Goal: Information Seeking & Learning: Learn about a topic

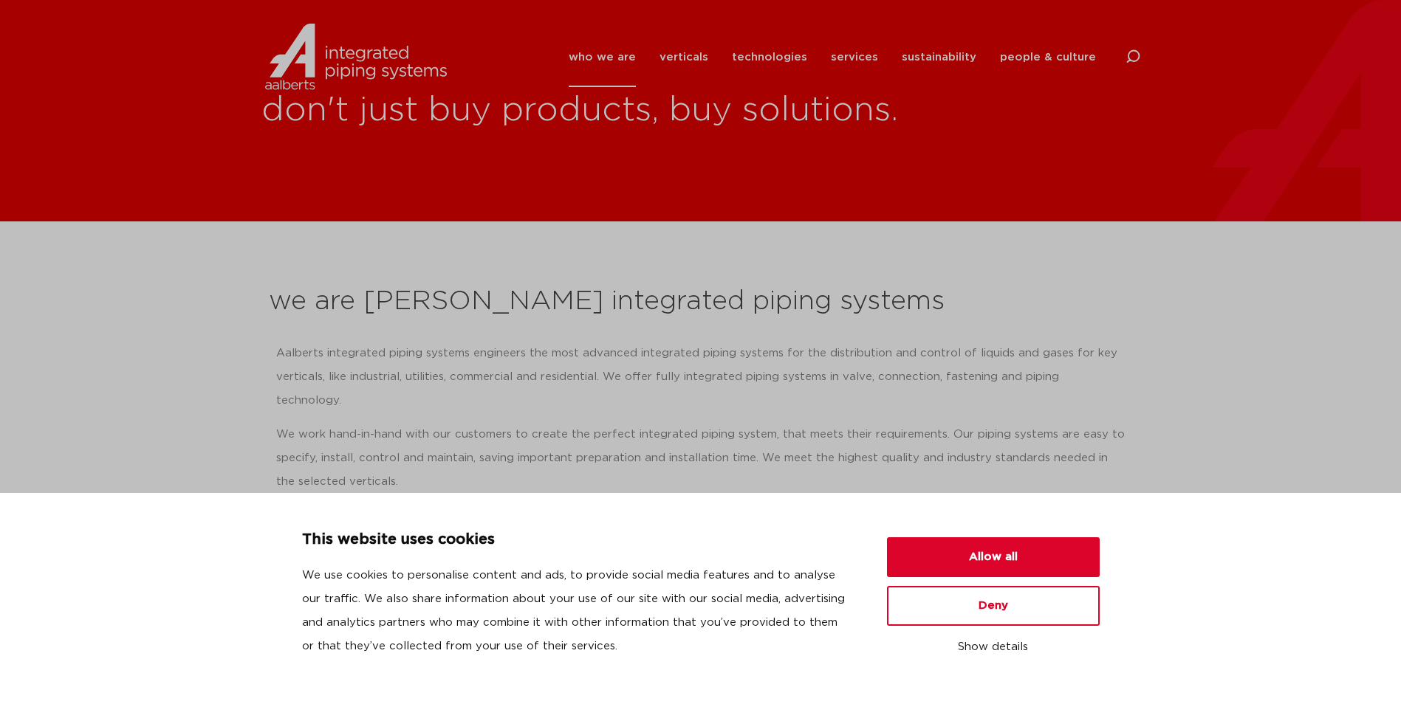
scroll to position [148, 0]
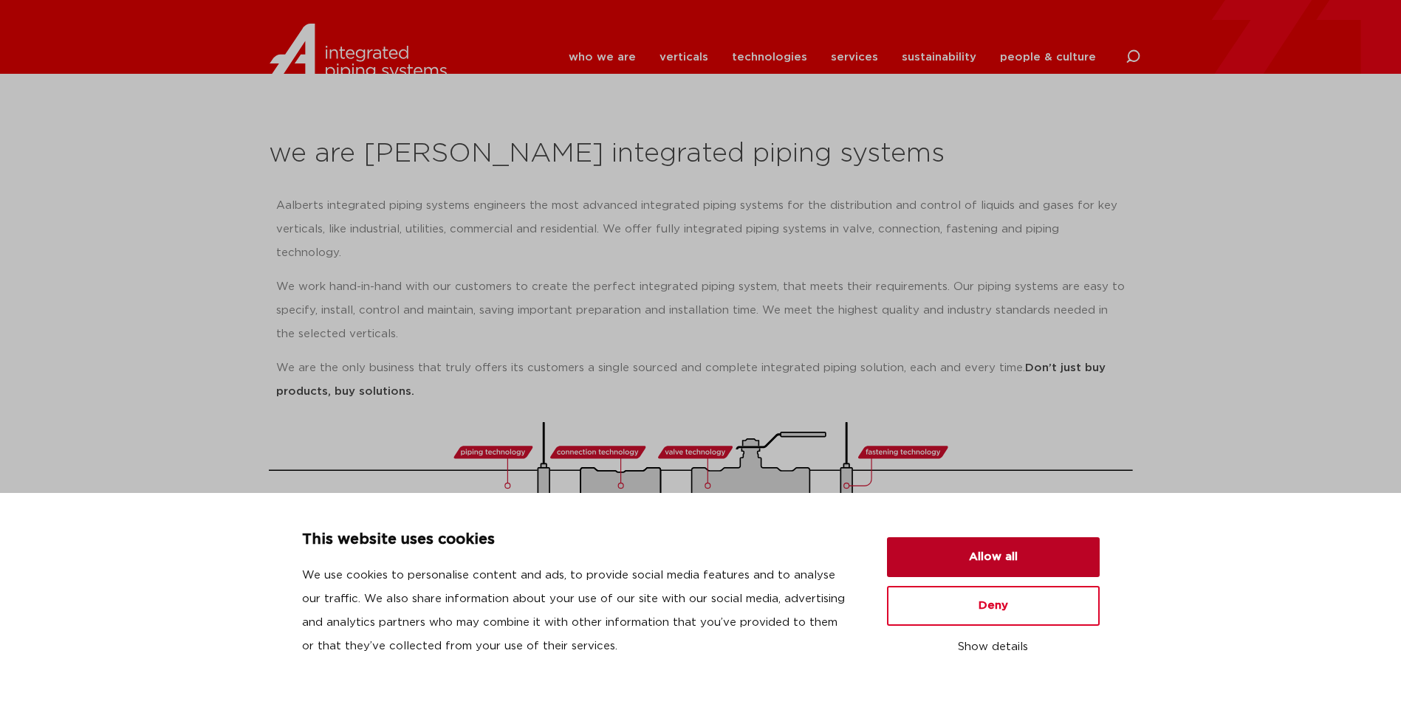
click at [1029, 563] on button "Allow all" at bounding box center [993, 558] width 213 height 40
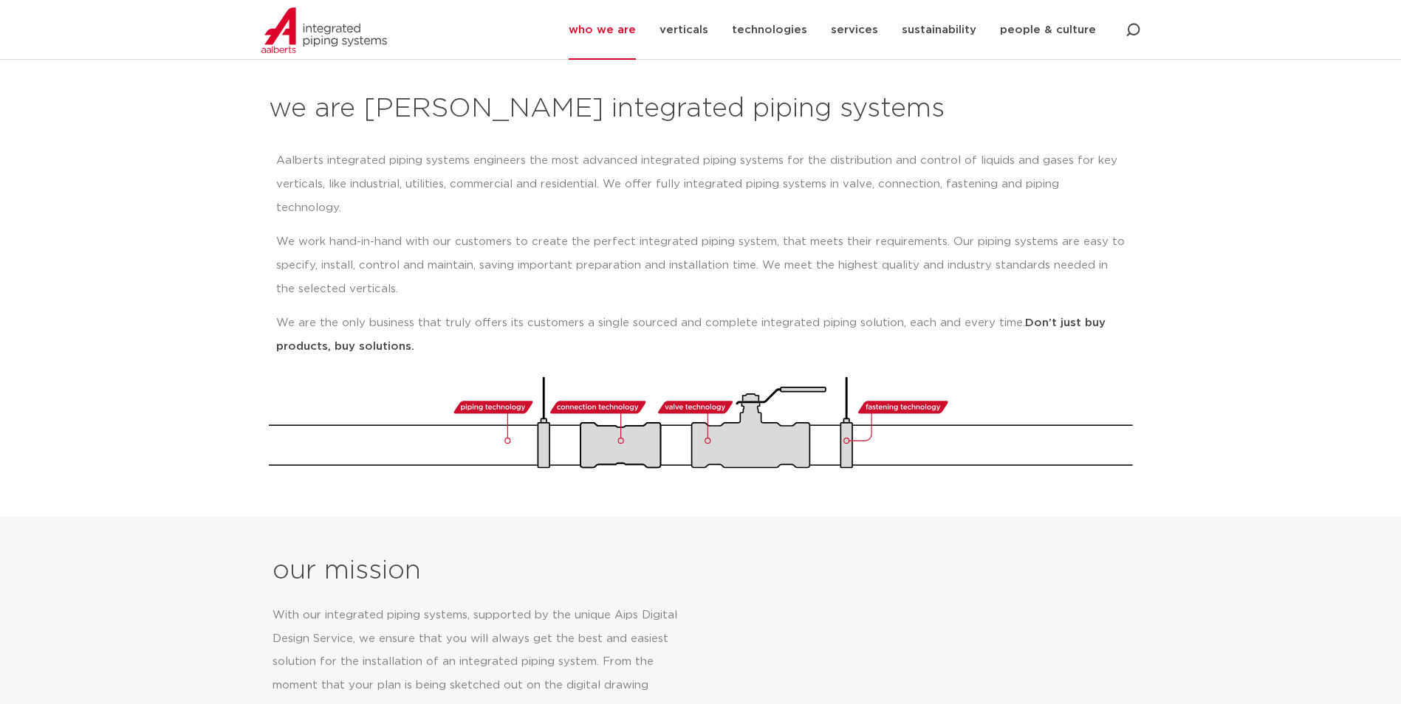
scroll to position [0, 0]
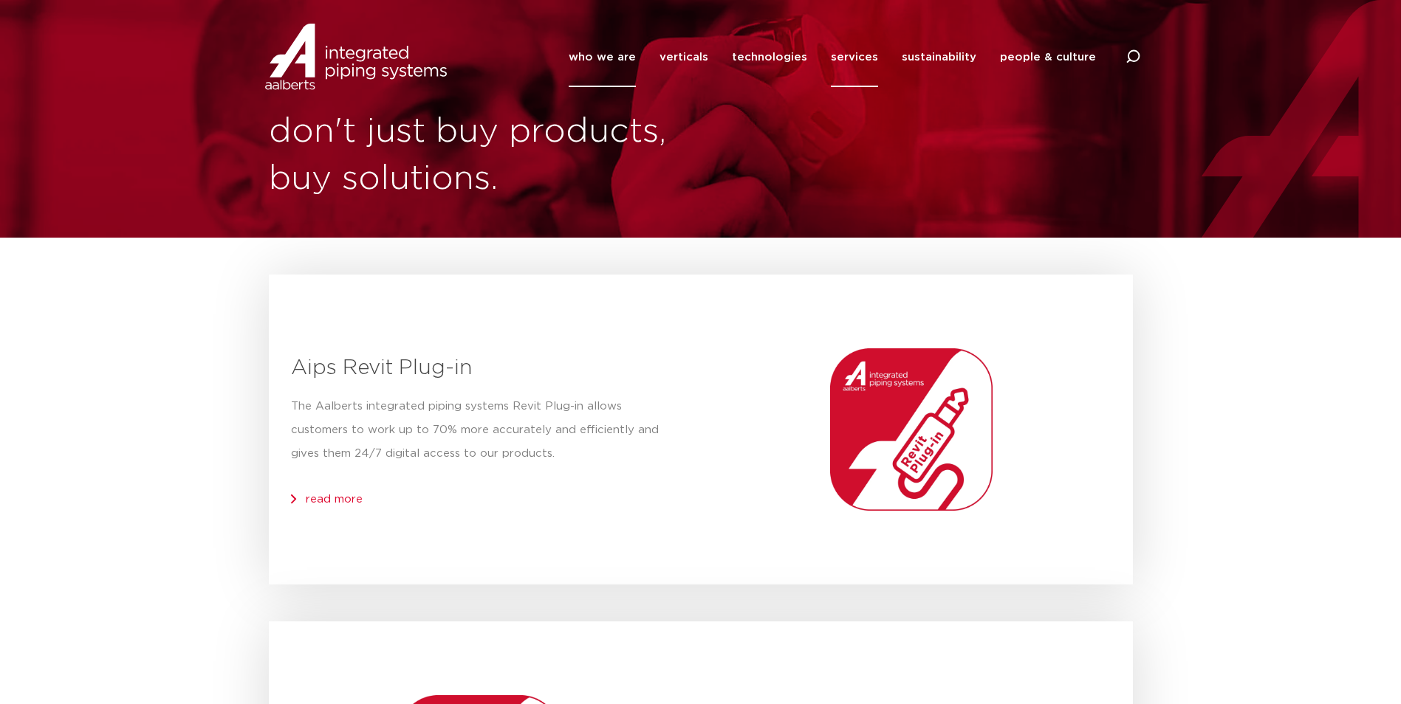
click at [622, 55] on link "who we are" at bounding box center [602, 57] width 67 height 60
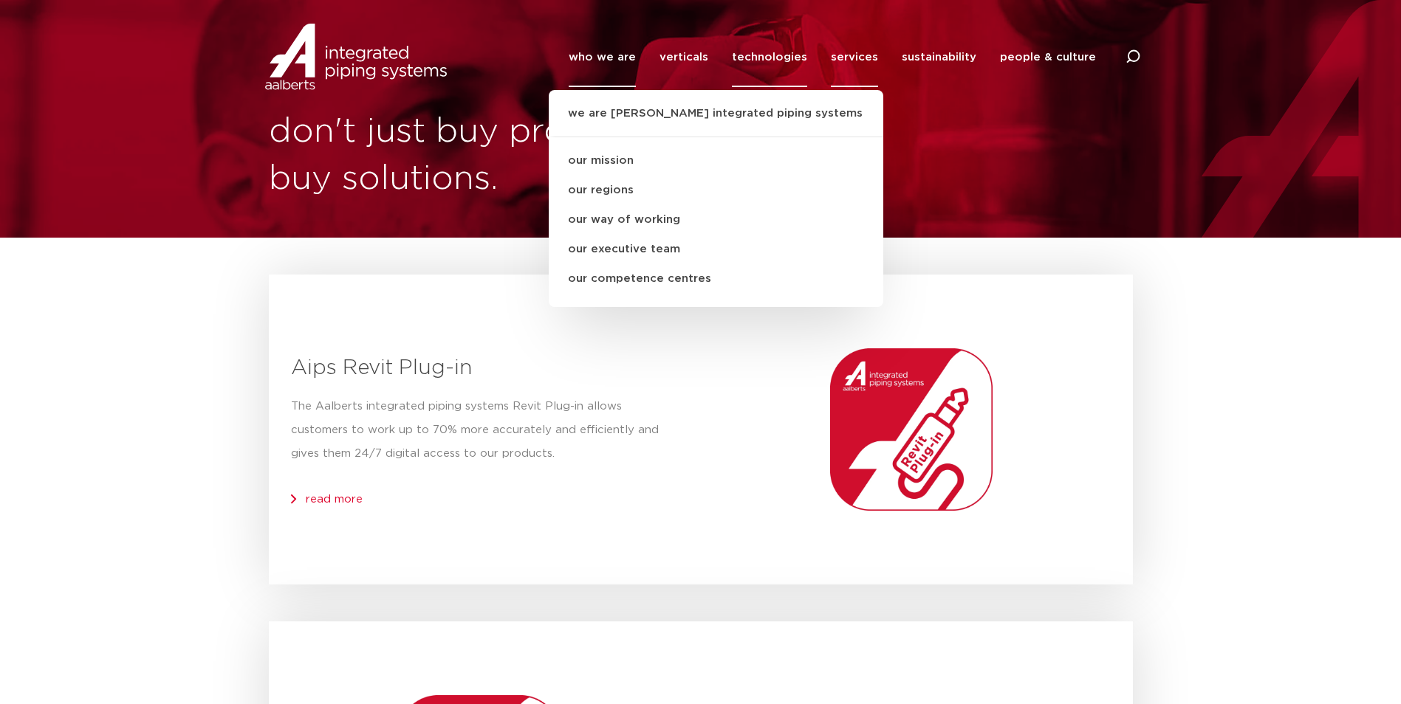
click at [766, 52] on link "technologies" at bounding box center [769, 57] width 75 height 60
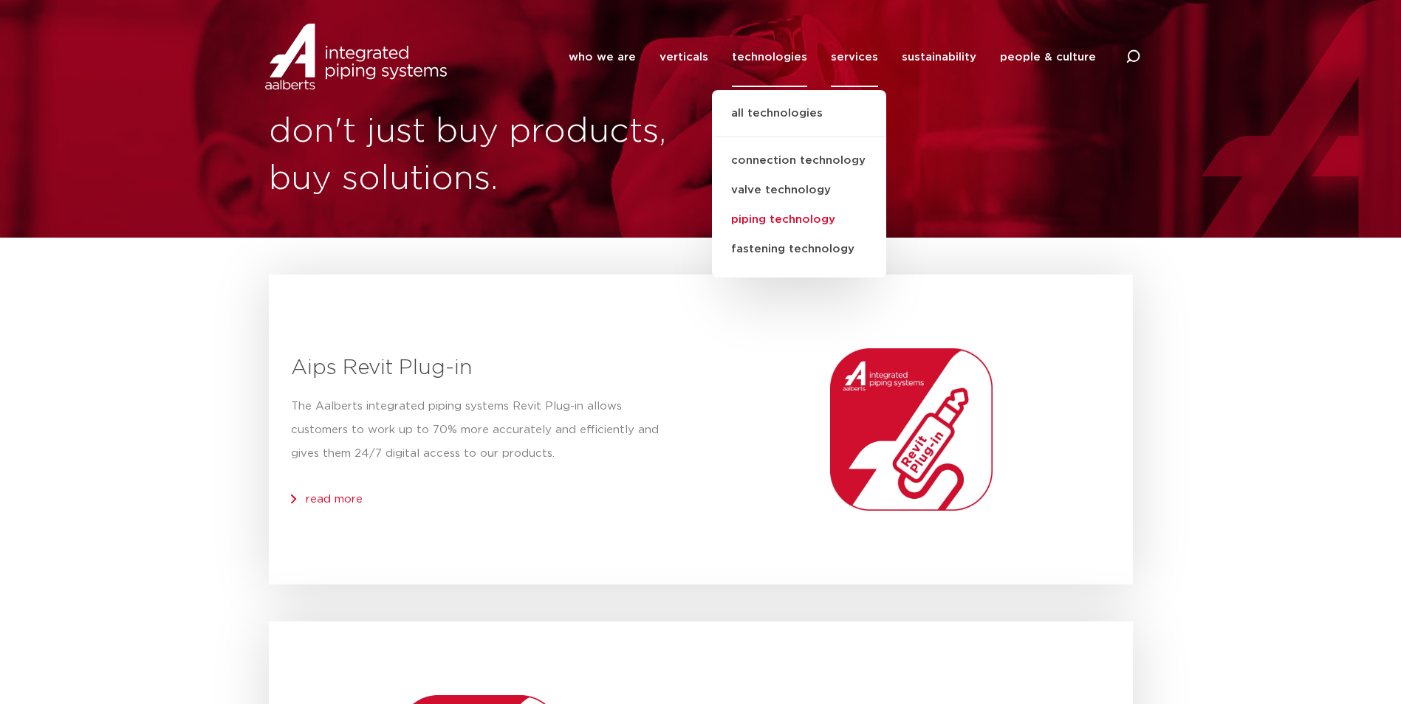
click at [800, 210] on link "piping technology" at bounding box center [799, 220] width 174 height 30
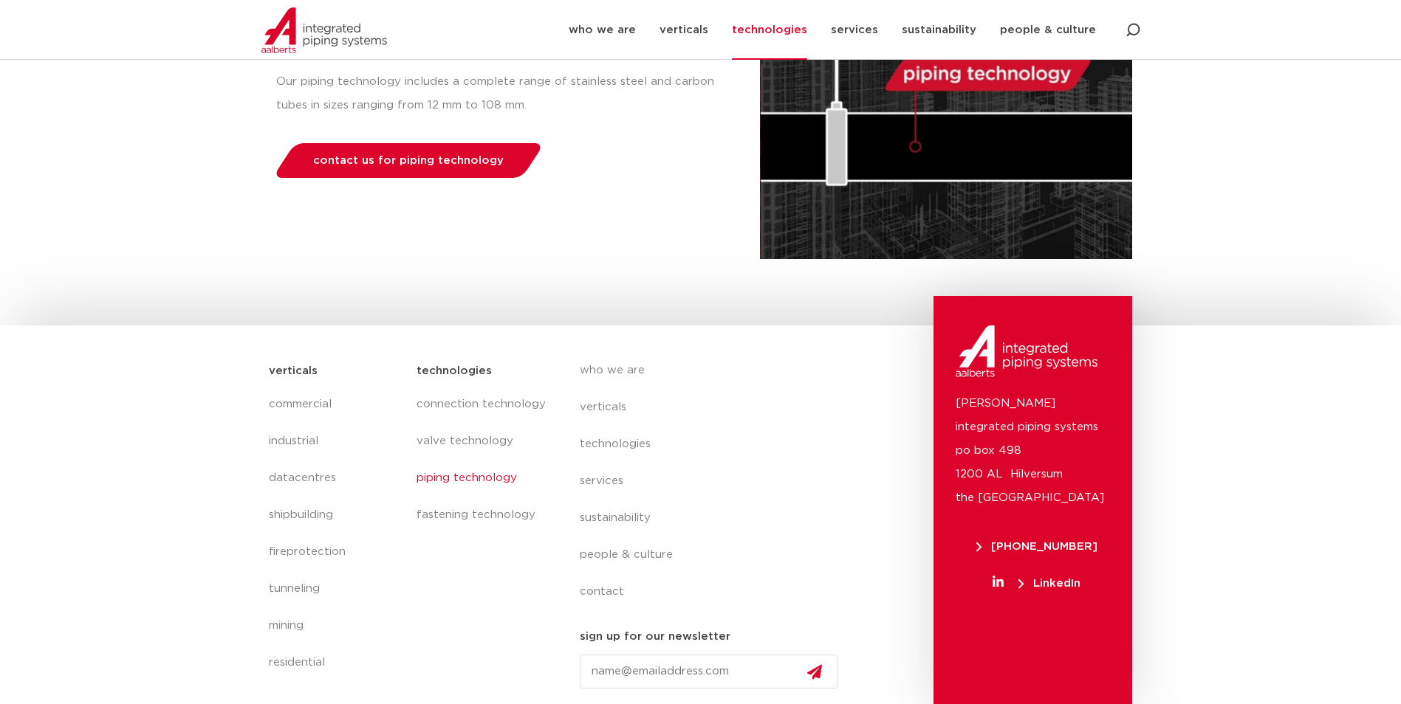
scroll to position [281, 0]
